Goal: Task Accomplishment & Management: Manage account settings

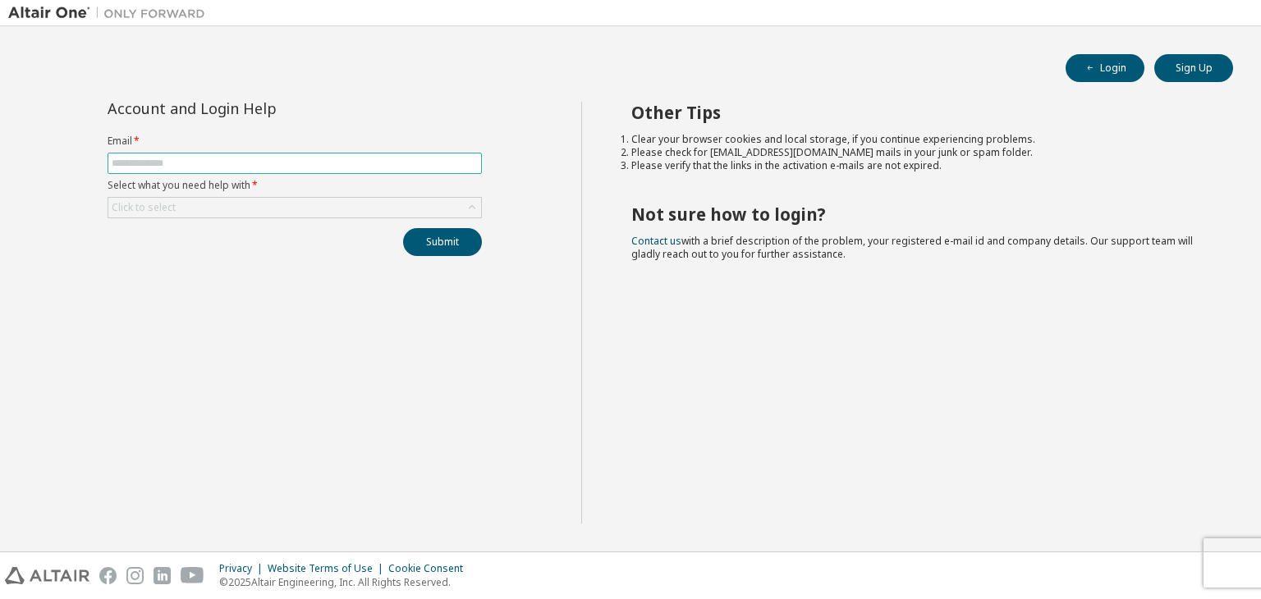
click at [201, 157] on input "text" at bounding box center [295, 163] width 366 height 13
click at [232, 316] on div "Account and Login Help Email * Select what you need help with * Click to select…" at bounding box center [294, 313] width 573 height 422
click at [187, 160] on input "text" at bounding box center [295, 163] width 366 height 13
type input "**********"
click at [263, 205] on div "Click to select" at bounding box center [294, 208] width 373 height 20
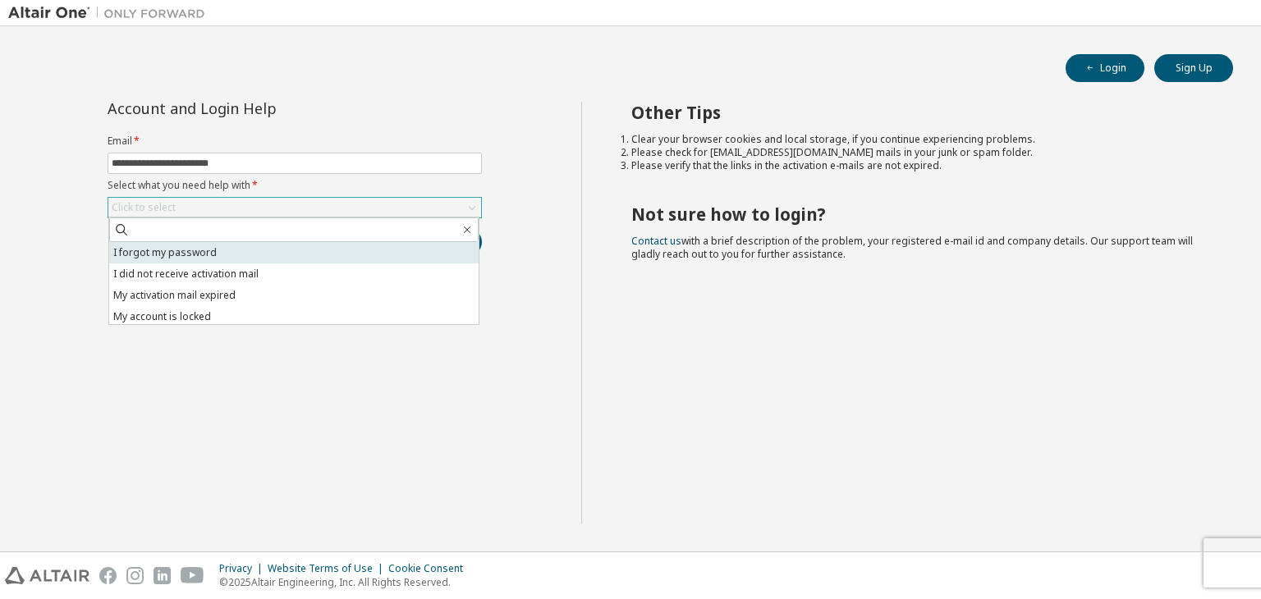
click at [239, 249] on li "I forgot my password" at bounding box center [293, 252] width 369 height 21
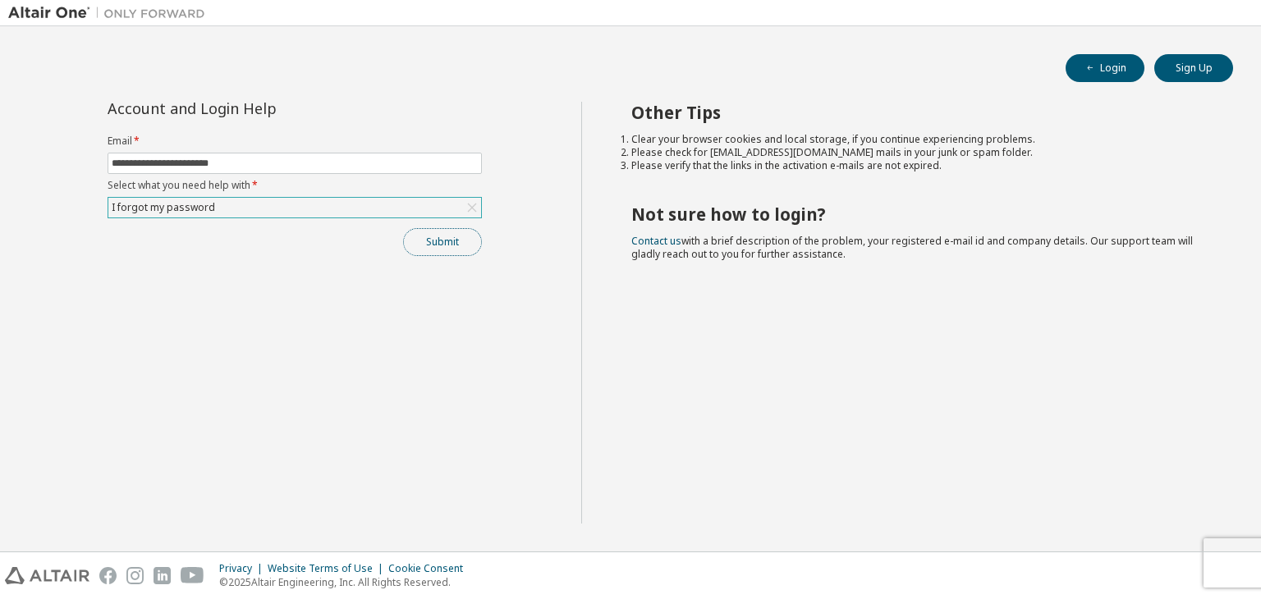
click at [464, 250] on button "Submit" at bounding box center [442, 242] width 79 height 28
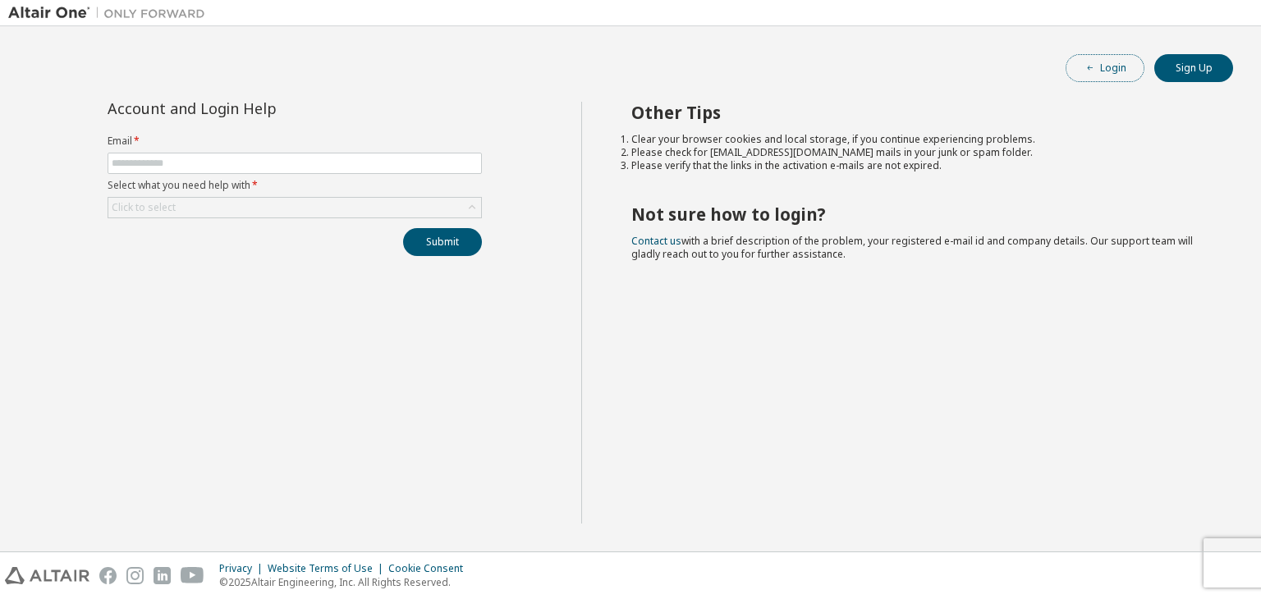
click at [1111, 68] on button "Login" at bounding box center [1104, 68] width 79 height 28
click at [279, 169] on span at bounding box center [295, 163] width 374 height 21
click at [240, 163] on input "text" at bounding box center [295, 163] width 366 height 13
click at [190, 162] on input "text" at bounding box center [295, 163] width 366 height 13
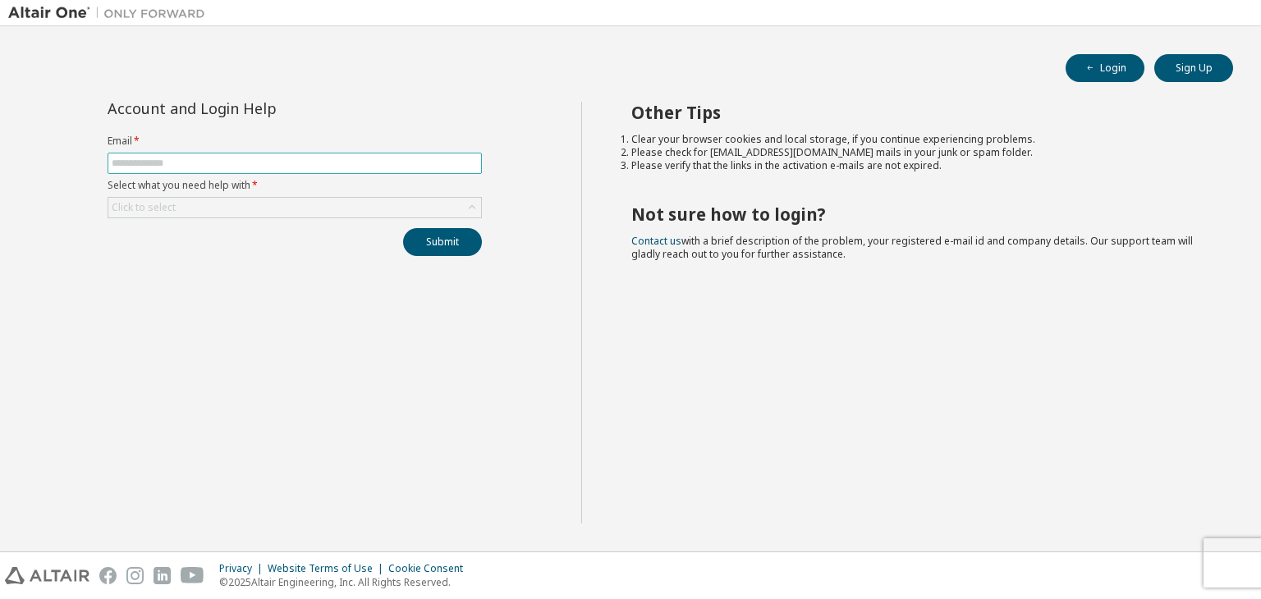
type input "**********"
click at [223, 203] on div "Click to select" at bounding box center [294, 208] width 373 height 20
